Goal: Information Seeking & Learning: Learn about a topic

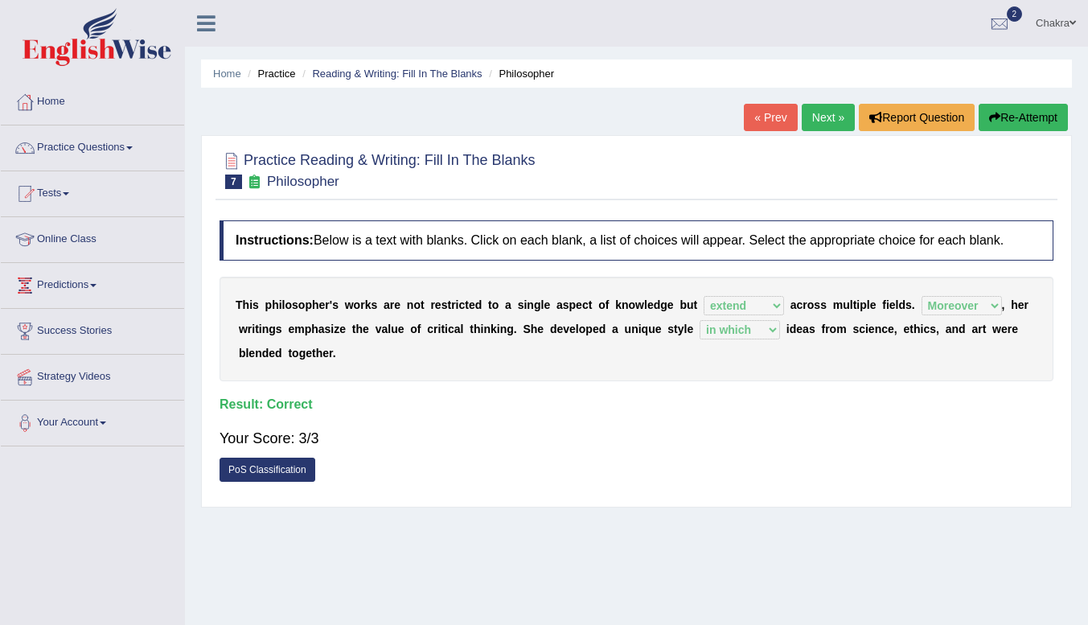
select select "extend"
select select "Moreover"
select select "in which"
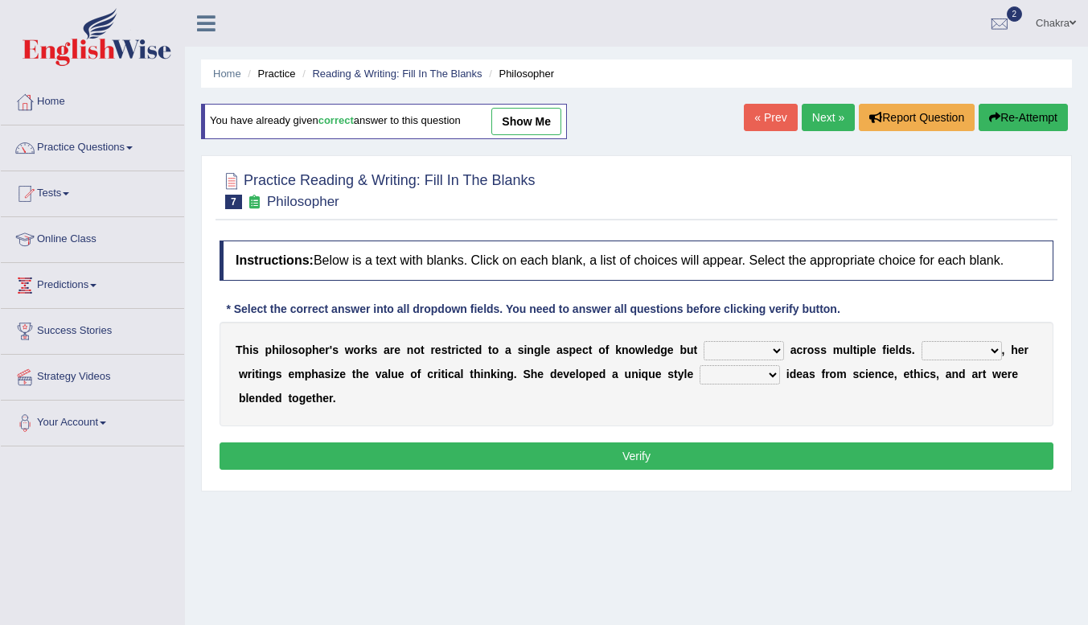
click at [767, 360] on select "constrain contain assemble extend" at bounding box center [744, 350] width 80 height 19
click at [973, 590] on div "Home Practice Reading & Writing: Fill In The Blanks Philosopher You have alread…" at bounding box center [636, 402] width 903 height 804
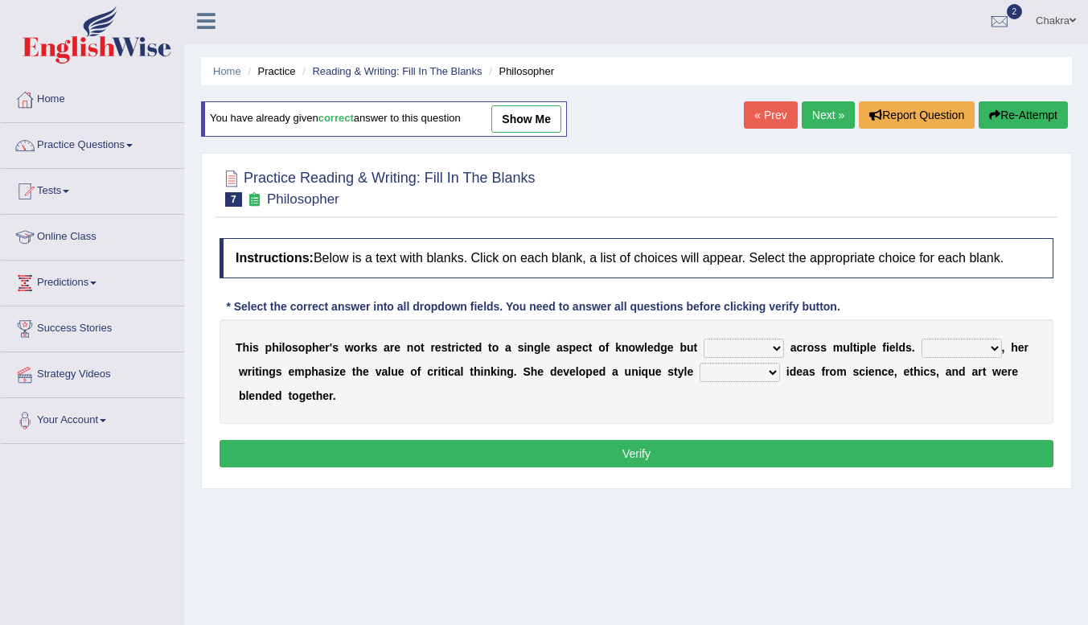
click at [769, 343] on select "constrain contain assemble extend" at bounding box center [744, 348] width 80 height 19
select select "extend"
click at [704, 339] on select "constrain contain assemble extend" at bounding box center [744, 348] width 80 height 19
click at [997, 358] on select "Rather So Moreover Likely" at bounding box center [962, 348] width 80 height 19
select select "Moreover"
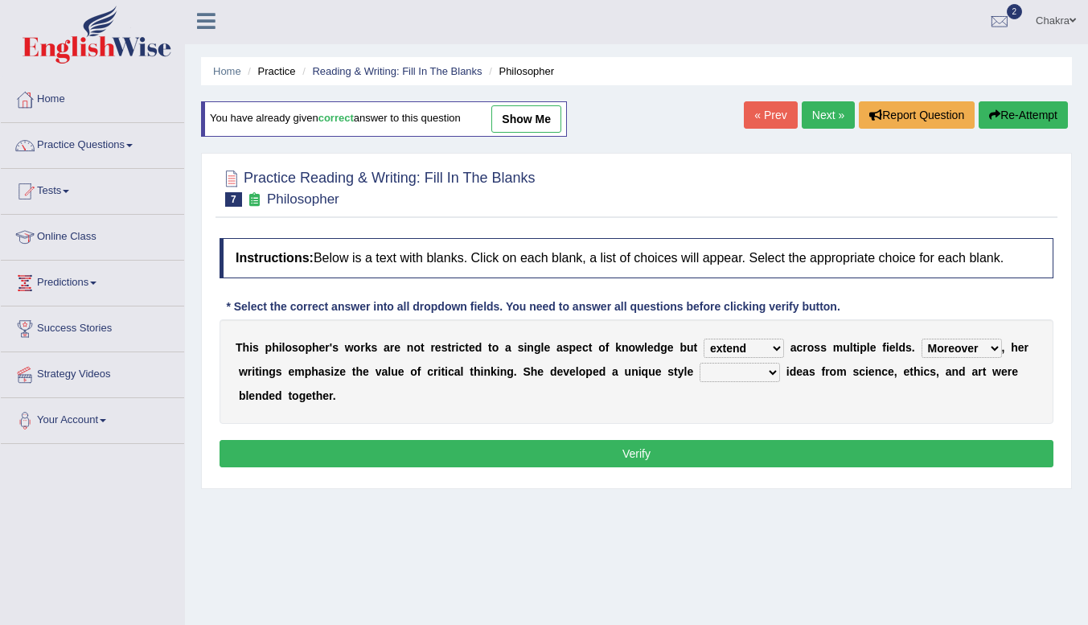
click at [922, 339] on select "Rather So Moreover Likely" at bounding box center [962, 348] width 80 height 19
click at [783, 372] on b at bounding box center [783, 371] width 6 height 13
click at [770, 376] on select "in that that which in which" at bounding box center [740, 372] width 80 height 19
select select "in which"
click at [700, 363] on select "in that that which in which" at bounding box center [740, 372] width 80 height 19
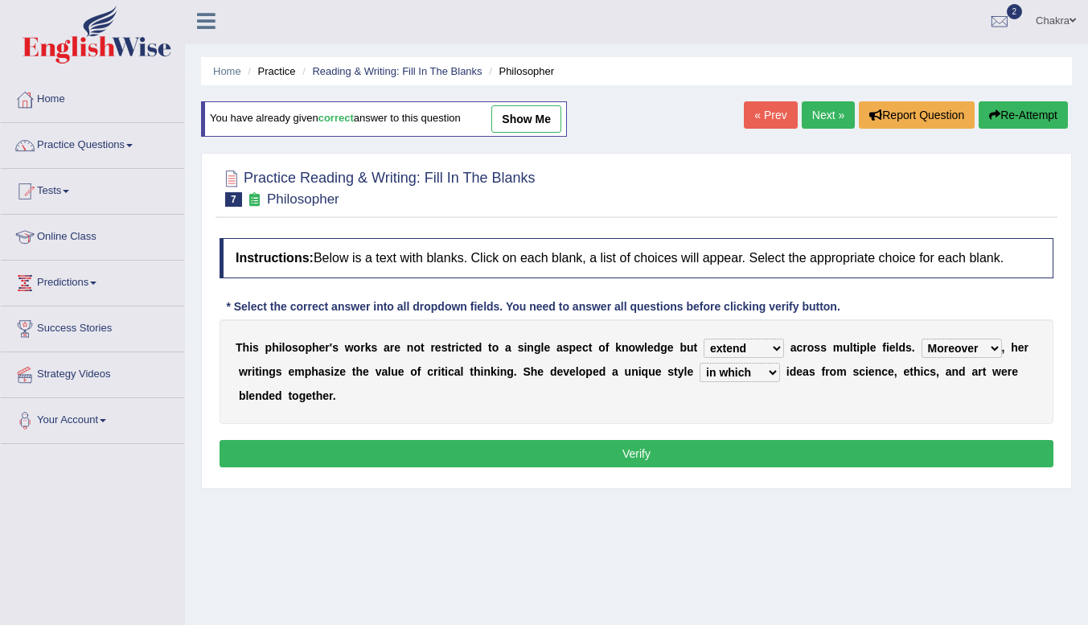
click at [750, 449] on button "Verify" at bounding box center [637, 453] width 834 height 27
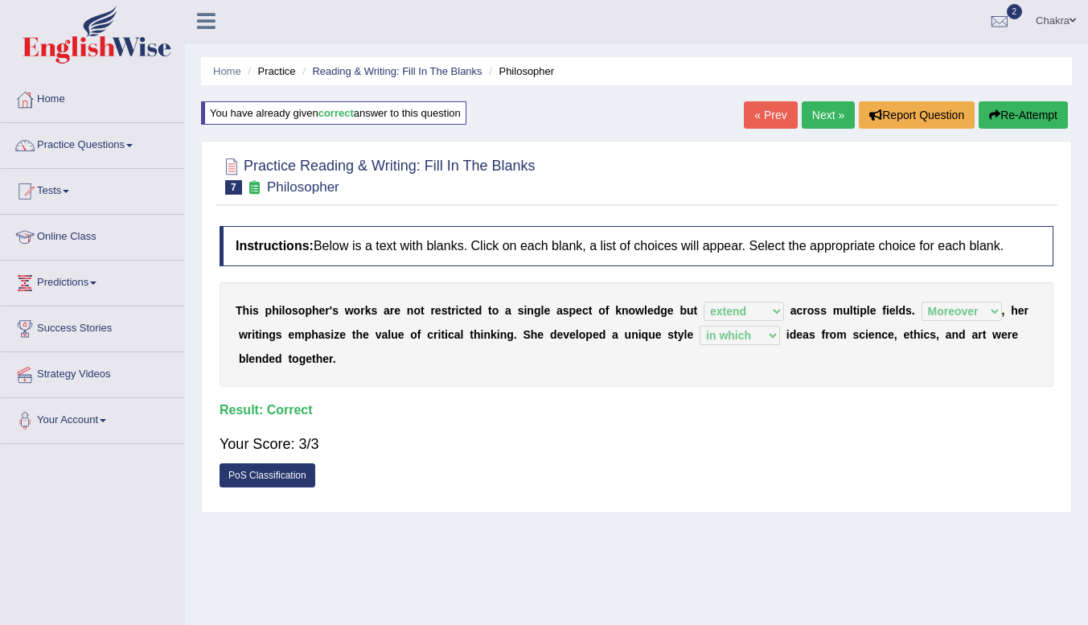
click at [818, 116] on link "Next »" at bounding box center [828, 114] width 53 height 27
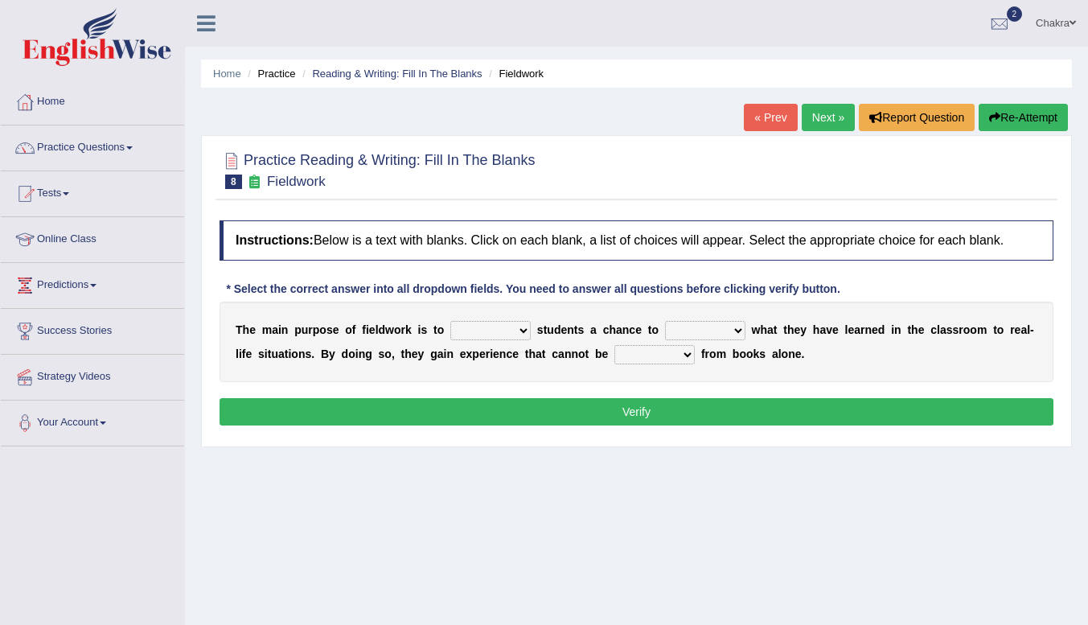
click at [817, 114] on link "Next »" at bounding box center [828, 117] width 53 height 27
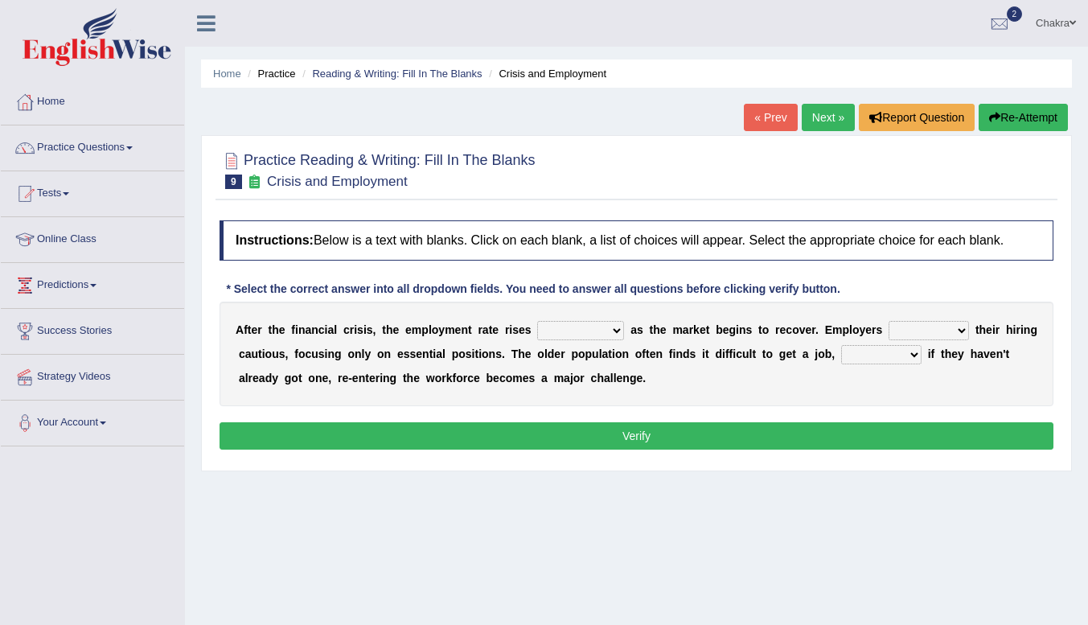
click at [64, 101] on link "Home" at bounding box center [92, 100] width 183 height 40
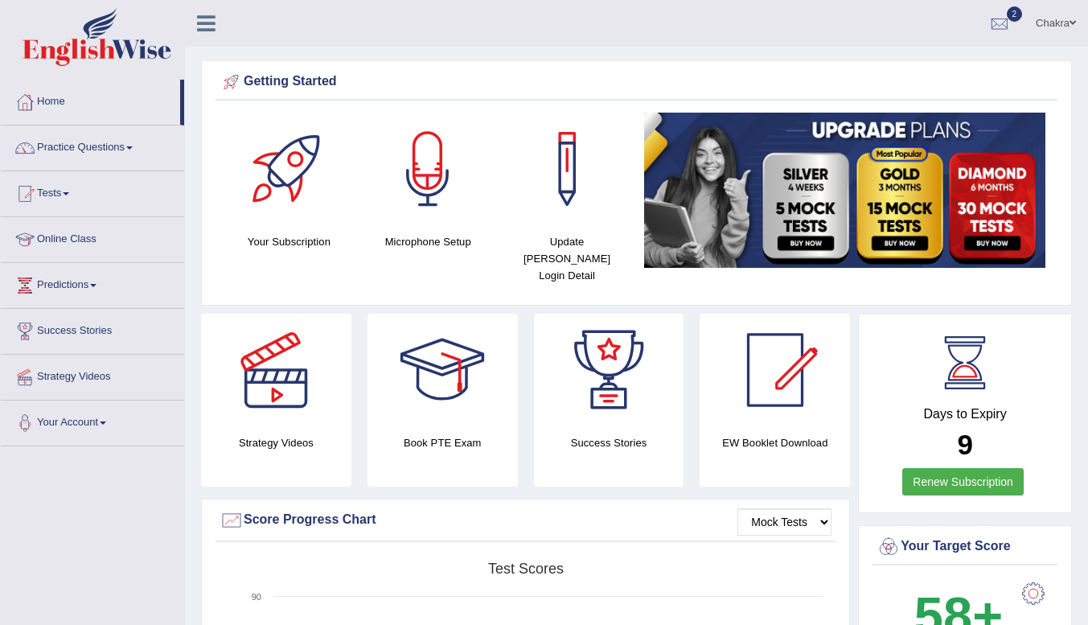
click at [96, 237] on link "Online Class" at bounding box center [92, 237] width 183 height 40
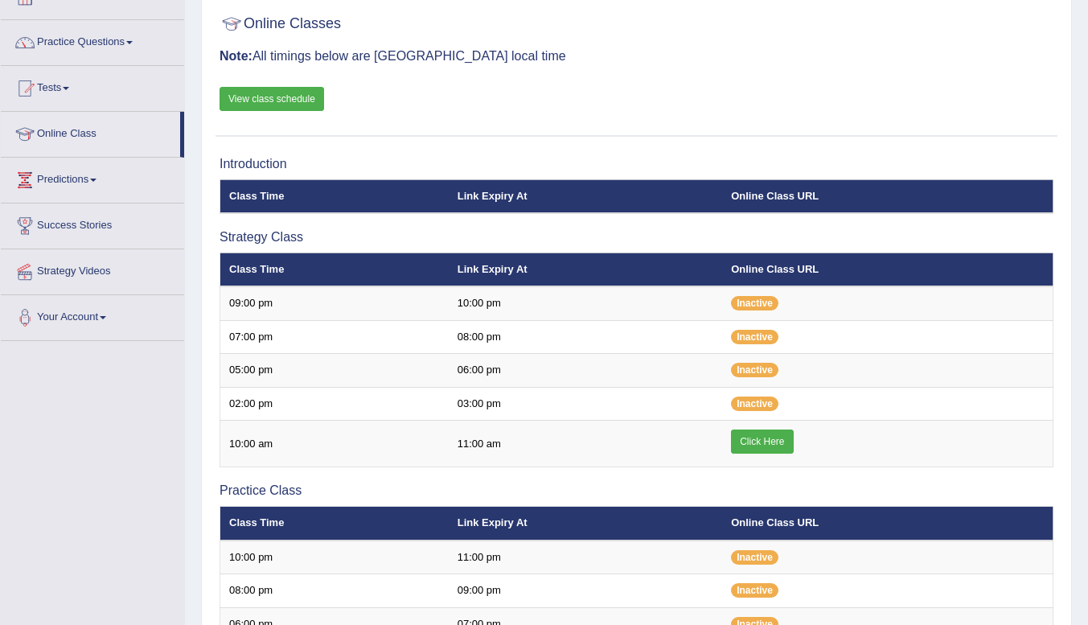
scroll to position [108, 0]
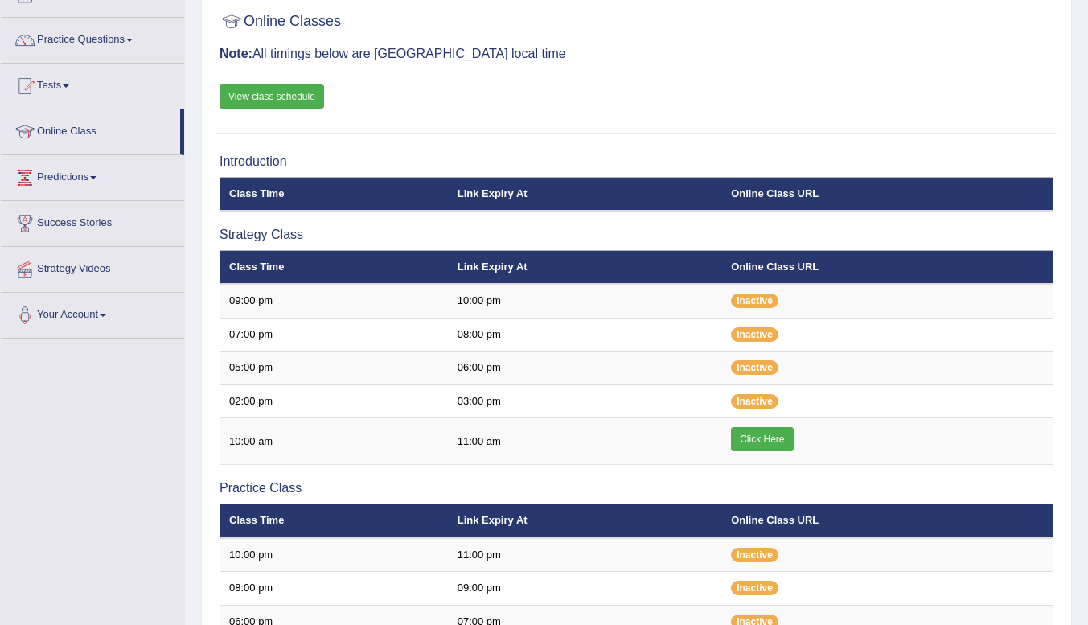
click at [763, 438] on link "Click Here" at bounding box center [762, 439] width 62 height 24
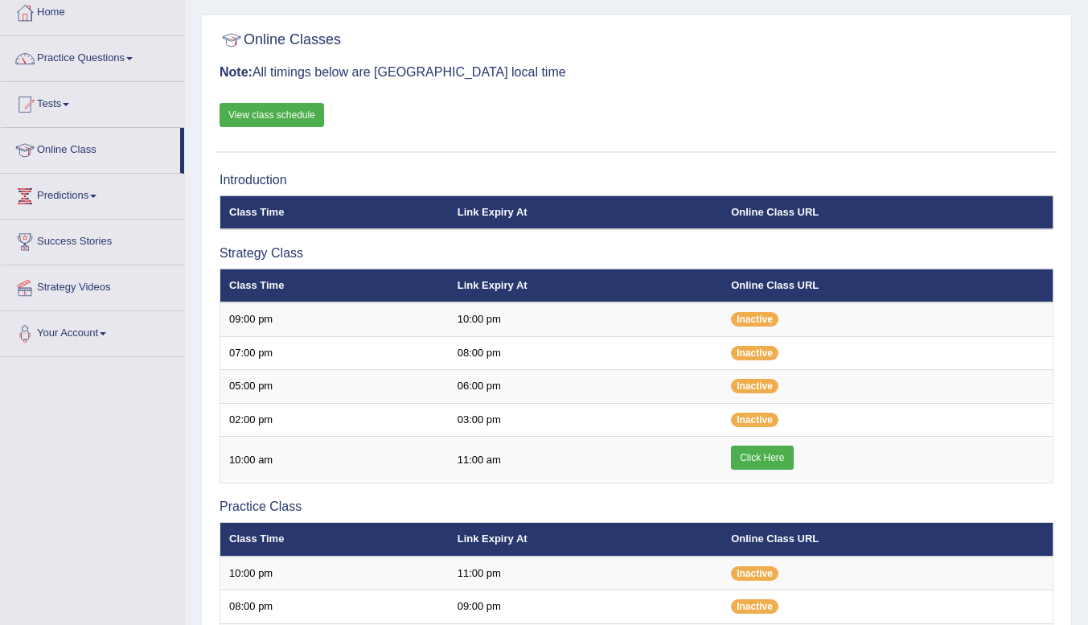
click at [62, 13] on link "Home" at bounding box center [92, 10] width 183 height 40
